Goal: Information Seeking & Learning: Learn about a topic

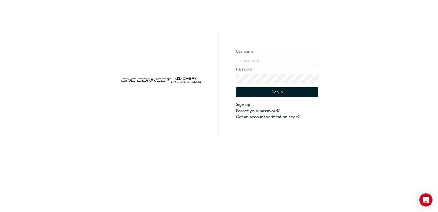
type input "chnz0212"
click at [253, 91] on button "Sign In" at bounding box center [277, 92] width 82 height 10
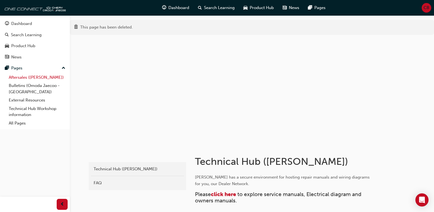
click at [40, 81] on link "Aftersales ([PERSON_NAME])" at bounding box center [37, 77] width 61 height 8
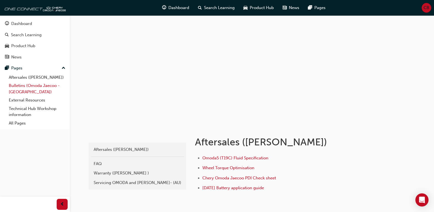
click at [42, 93] on link "Bulletins (Omoda Jaecoo - [GEOGRAPHIC_DATA])" at bounding box center [37, 88] width 61 height 15
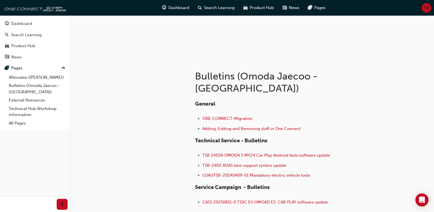
scroll to position [73, 0]
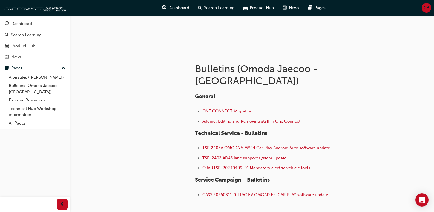
click at [251, 155] on span "TSB-2402 ADAS lane support system update" at bounding box center [244, 157] width 84 height 5
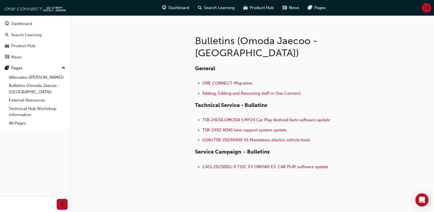
scroll to position [101, 0]
click at [41, 76] on link "Aftersales ([PERSON_NAME])" at bounding box center [37, 77] width 61 height 8
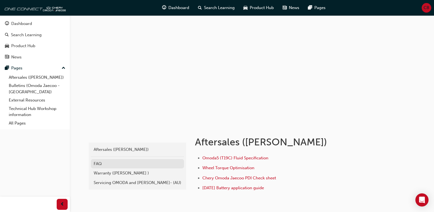
click at [116, 164] on div "FAQ" at bounding box center [138, 163] width 88 height 6
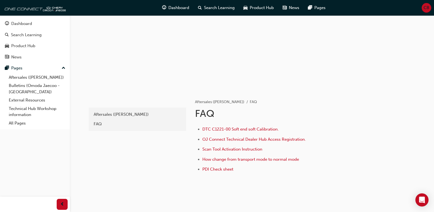
scroll to position [50, 0]
